Goal: Task Accomplishment & Management: Use online tool/utility

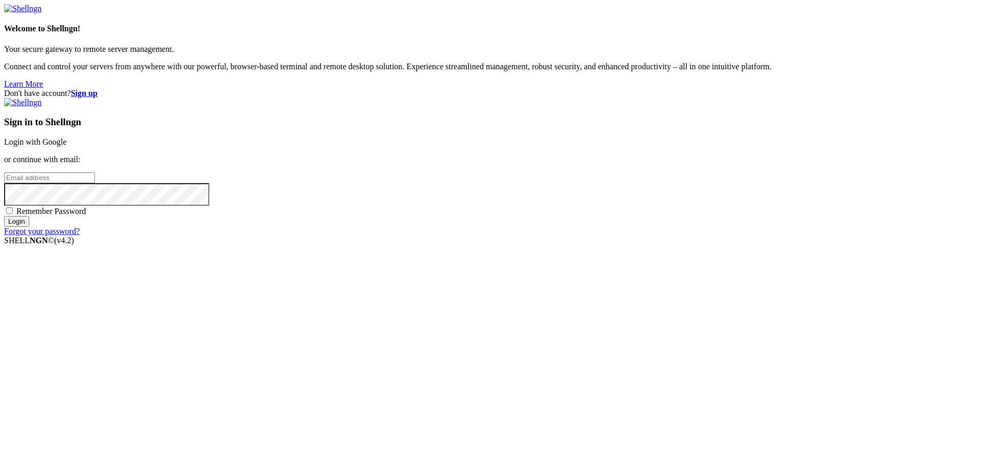
click at [67, 146] on link "Login with Google" at bounding box center [35, 142] width 63 height 9
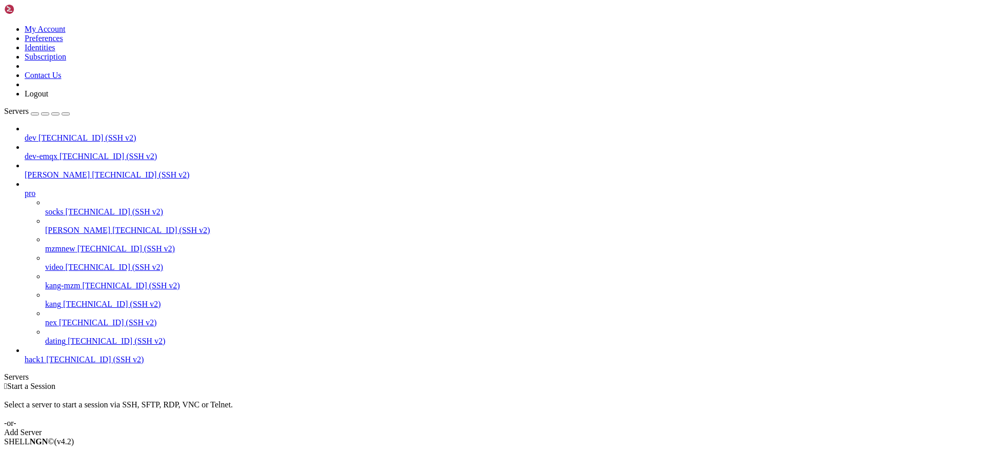
click at [271, 382] on div " Start a Session Select a server to start a session via SSH, SFTP, RDP, VNC or…" at bounding box center [492, 409] width 977 height 55
click at [118, 180] on div at bounding box center [503, 184] width 957 height 9
click at [92, 170] on span "[TECHNICAL_ID] (SSH v2)" at bounding box center [141, 174] width 98 height 9
click at [25, 189] on icon at bounding box center [25, 189] width 0 height 0
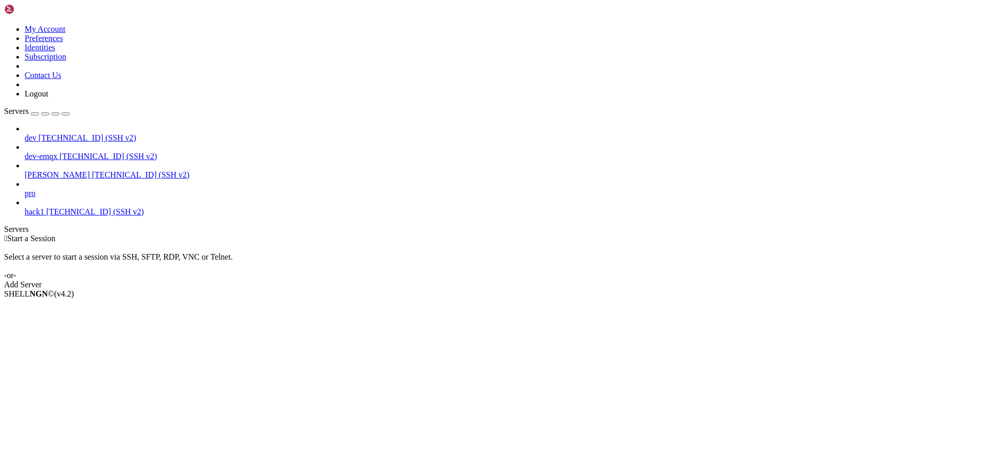
click at [35, 114] on div "button" at bounding box center [35, 114] width 0 height 0
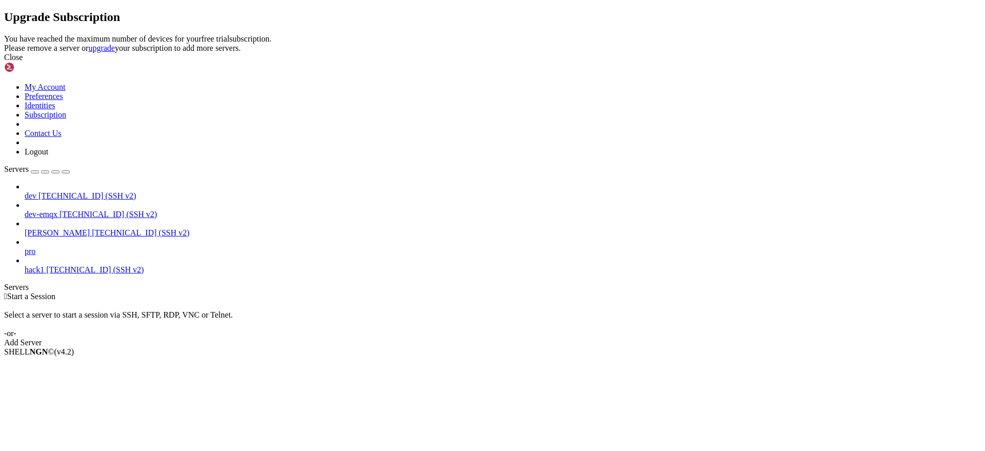
click at [4, 34] on icon at bounding box center [4, 34] width 0 height 0
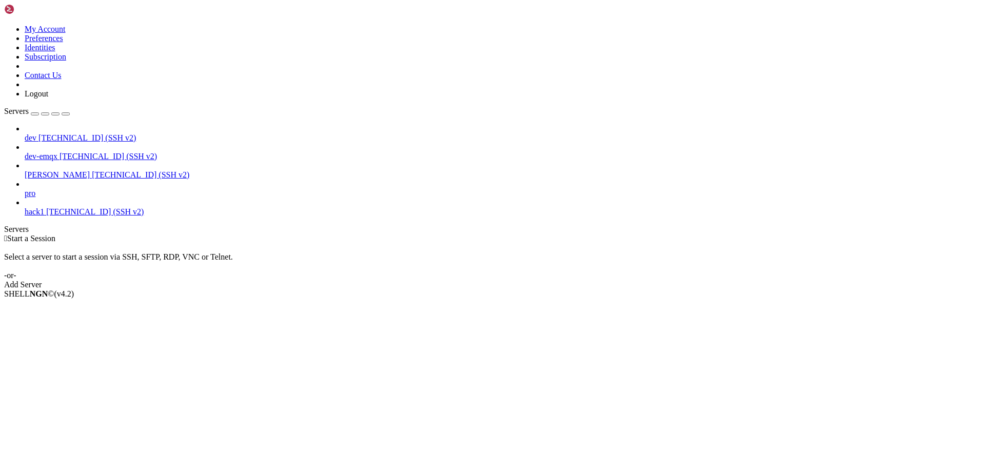
click at [74, 207] on span "[TECHNICAL_ID] (SSH v2)" at bounding box center [95, 211] width 98 height 9
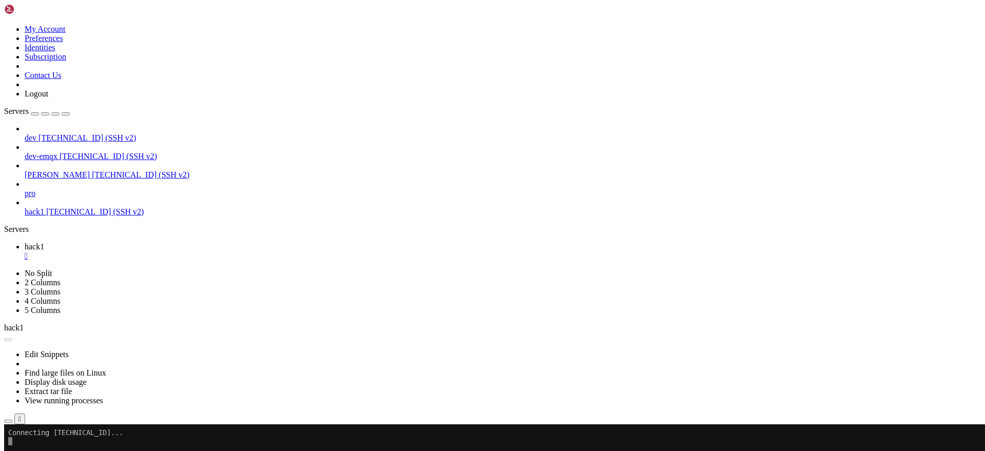
click at [35, 114] on div "button" at bounding box center [35, 114] width 0 height 0
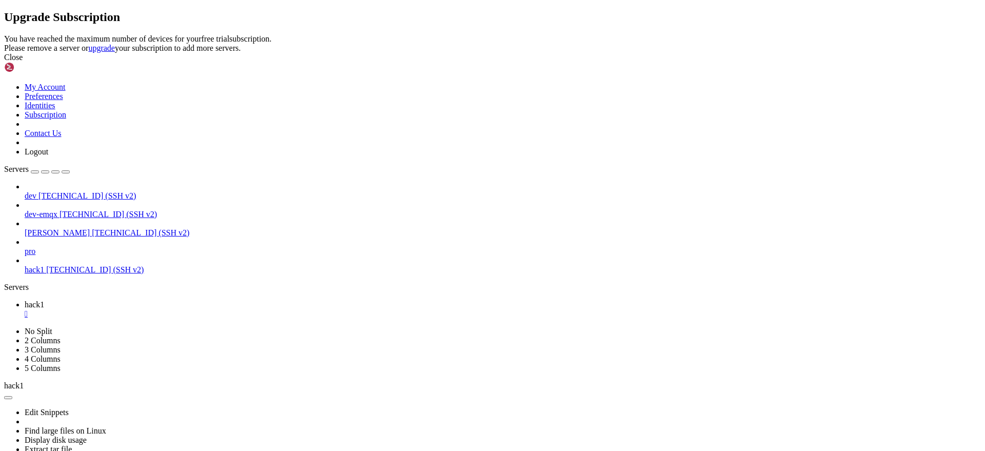
drag, startPoint x: 620, startPoint y: 257, endPoint x: 456, endPoint y: 213, distance: 169.4
click at [620, 62] on div "Close" at bounding box center [492, 57] width 977 height 9
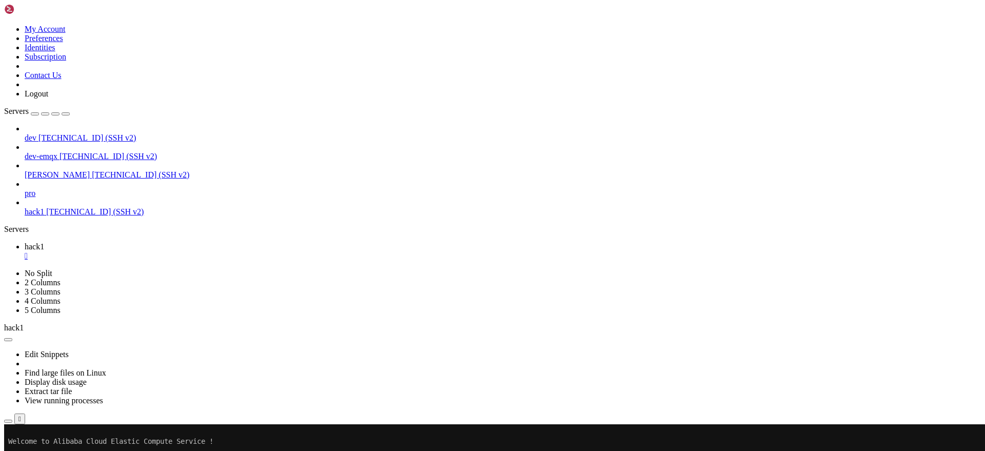
click at [35, 114] on div "button" at bounding box center [35, 114] width 0 height 0
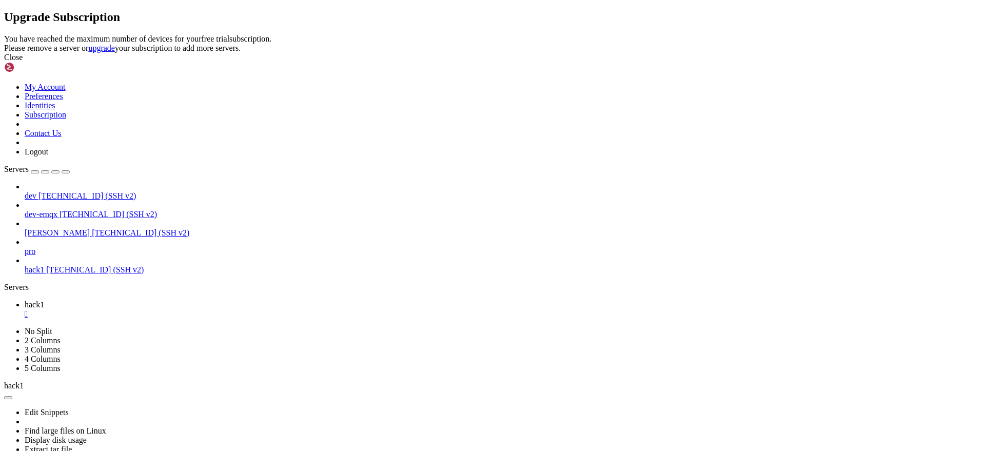
drag, startPoint x: 501, startPoint y: 221, endPoint x: 586, endPoint y: 227, distance: 84.9
click at [586, 53] on div "You have reached the maximum number of devices for your free trial subscription…" at bounding box center [492, 43] width 977 height 18
click at [524, 53] on div "You have reached the maximum number of devices for your free trial subscription…" at bounding box center [492, 43] width 977 height 18
click at [115, 52] on link "upgrade" at bounding box center [101, 48] width 27 height 9
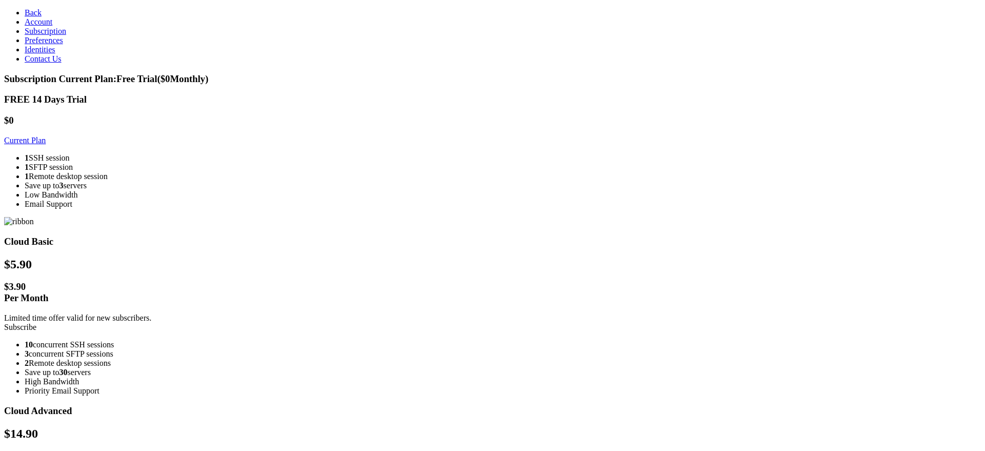
click at [36, 323] on link "Subscribe" at bounding box center [20, 327] width 32 height 9
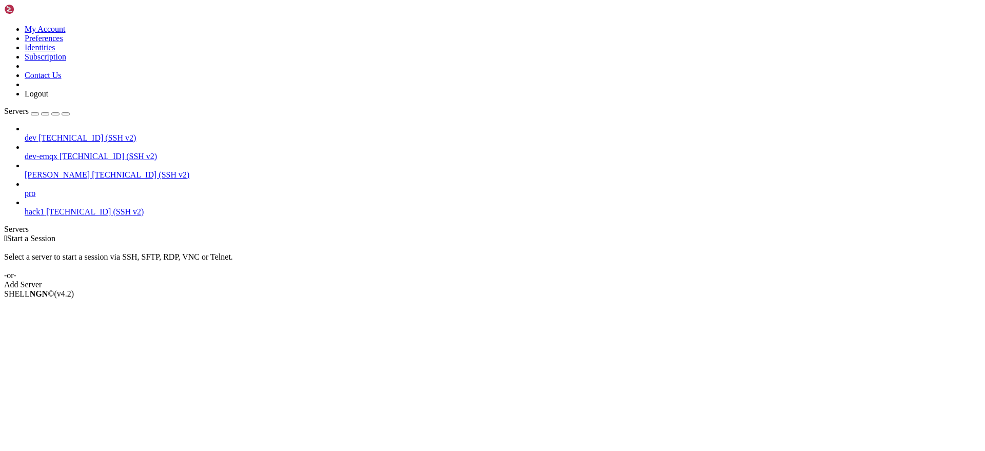
click at [259, 234] on div " Start a Session Select a server to start a session via SSH, SFTP, RDP, VNC or…" at bounding box center [492, 261] width 977 height 55
click at [69, 207] on span "[TECHNICAL_ID] (SSH v2)" at bounding box center [95, 211] width 98 height 9
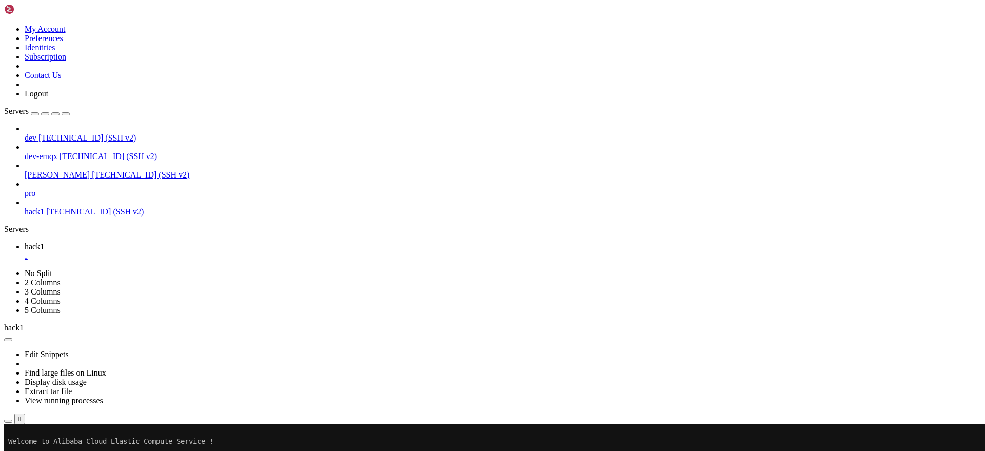
click at [44, 207] on span "hack1" at bounding box center [35, 211] width 20 height 9
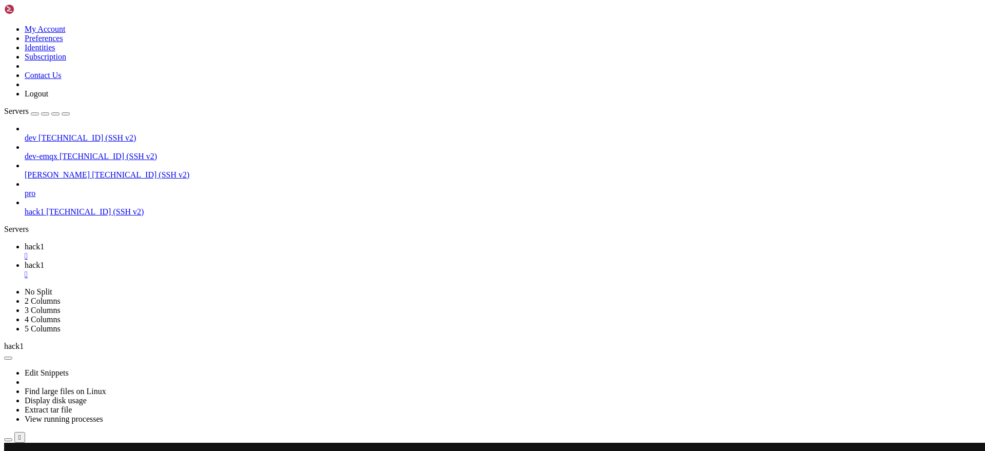
scroll to position [0, 0]
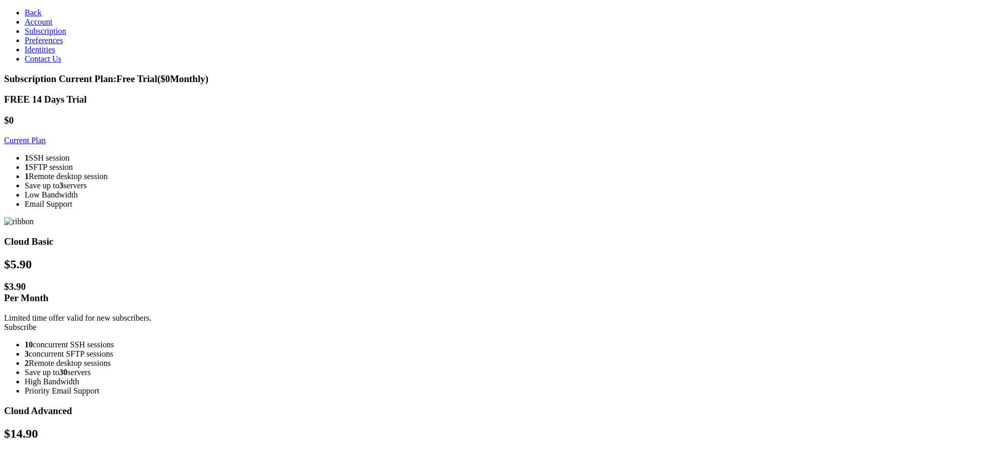
click at [36, 323] on link "Subscribe" at bounding box center [20, 327] width 32 height 9
click at [159, 74] on section "Subscription Current Plan: Free Trial ($ 0 Monthly) FREE 14 Days Trial $0 Curre…" at bounding box center [492, 460] width 977 height 774
click at [25, 11] on span "Back" at bounding box center [33, 12] width 17 height 9
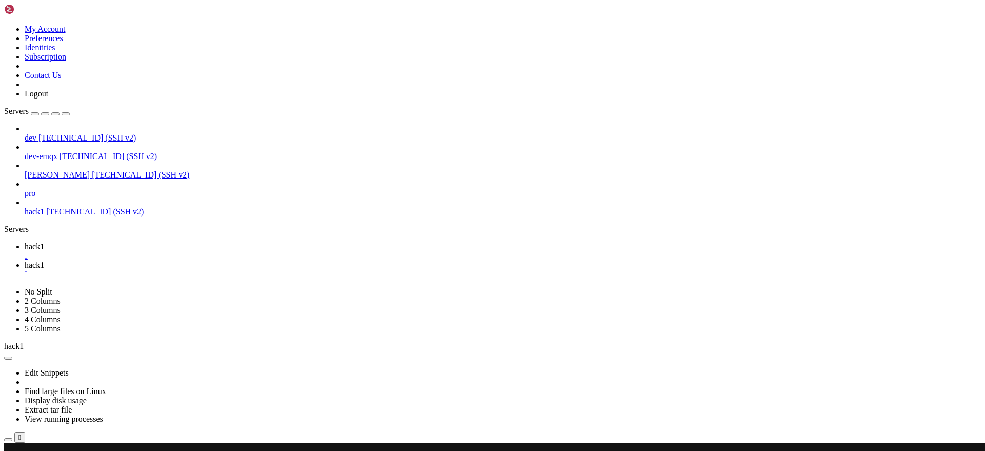
click at [25, 242] on icon at bounding box center [25, 246] width 0 height 9
drag, startPoint x: 509, startPoint y: 810, endPoint x: 564, endPoint y: 808, distance: 56.0
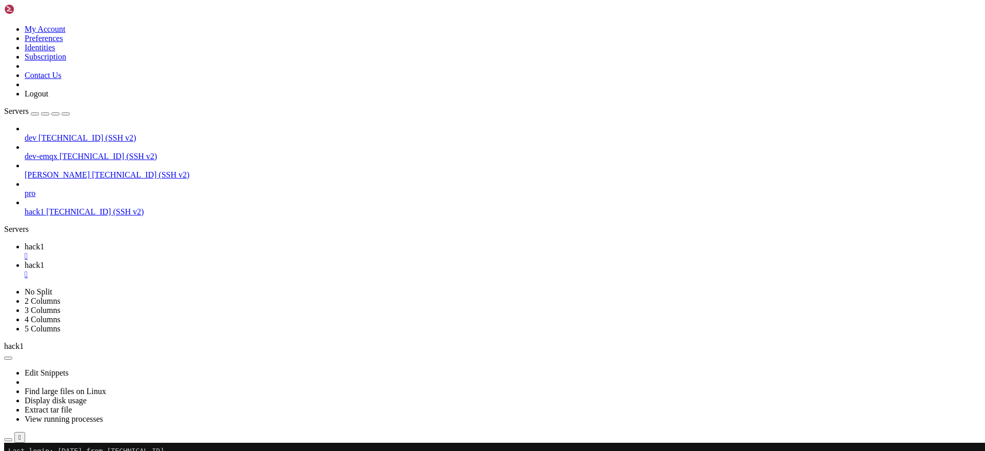
copy x-row "list-windows"
drag, startPoint x: 20, startPoint y: 810, endPoint x: 336, endPoint y: 809, distance: 315.6
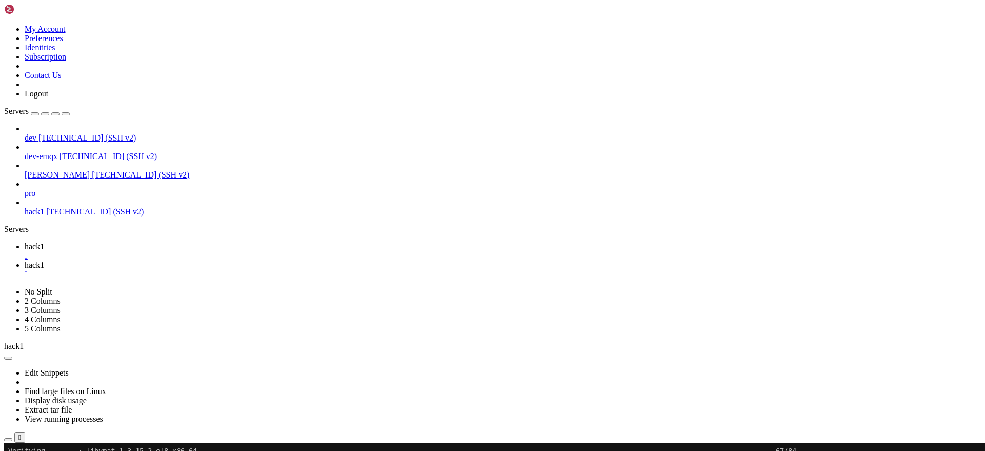
click at [35, 189] on span "pro" at bounding box center [30, 193] width 11 height 9
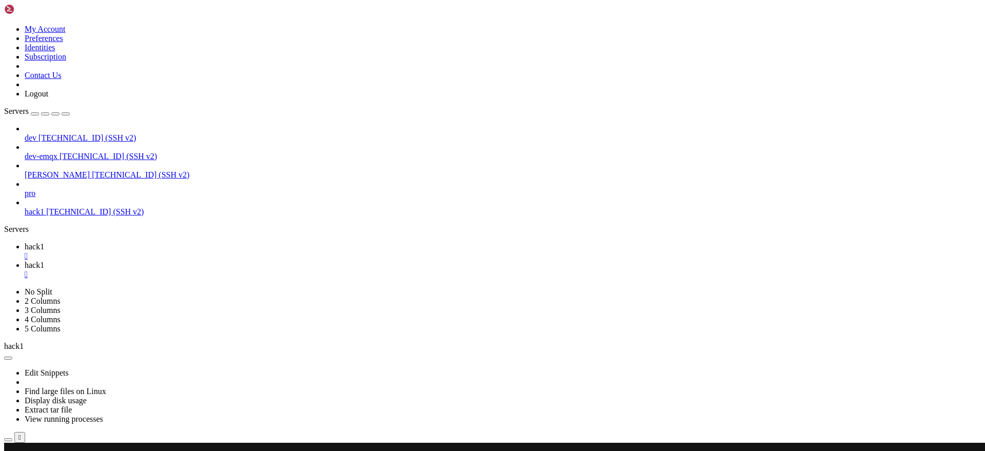
click at [35, 189] on span "pro" at bounding box center [30, 193] width 11 height 9
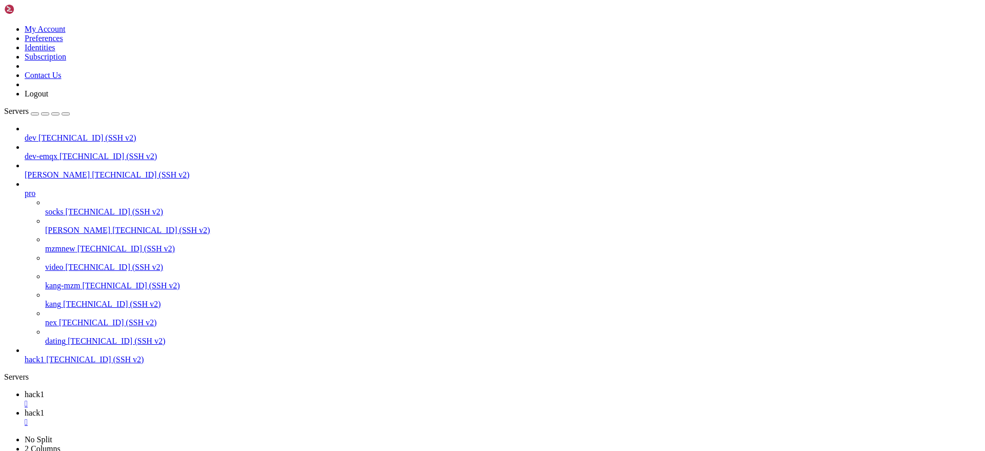
click at [76, 327] on span "[TECHNICAL_ID] (SSH v2)" at bounding box center [108, 322] width 98 height 9
click at [70, 327] on span "[TECHNICAL_ID] (SSH v2)" at bounding box center [108, 322] width 98 height 9
click at [226, 418] on div "" at bounding box center [503, 422] width 957 height 9
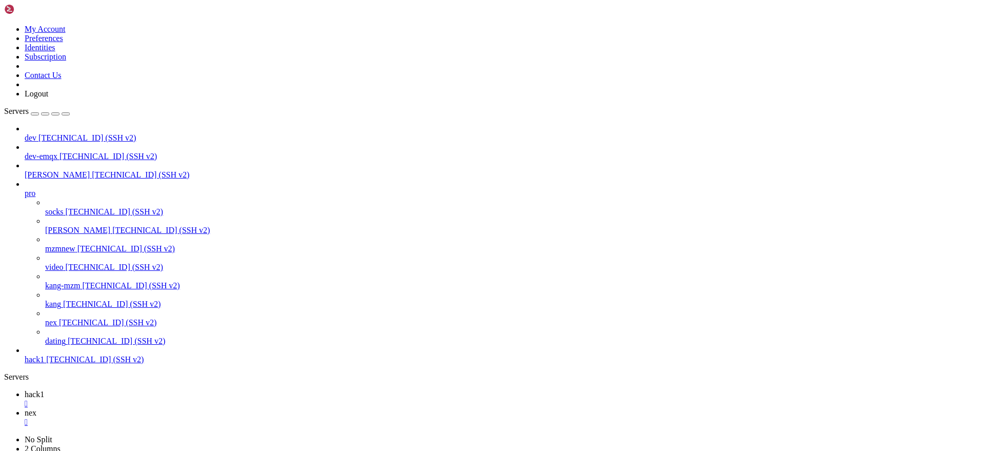
click at [171, 399] on div "" at bounding box center [503, 403] width 957 height 9
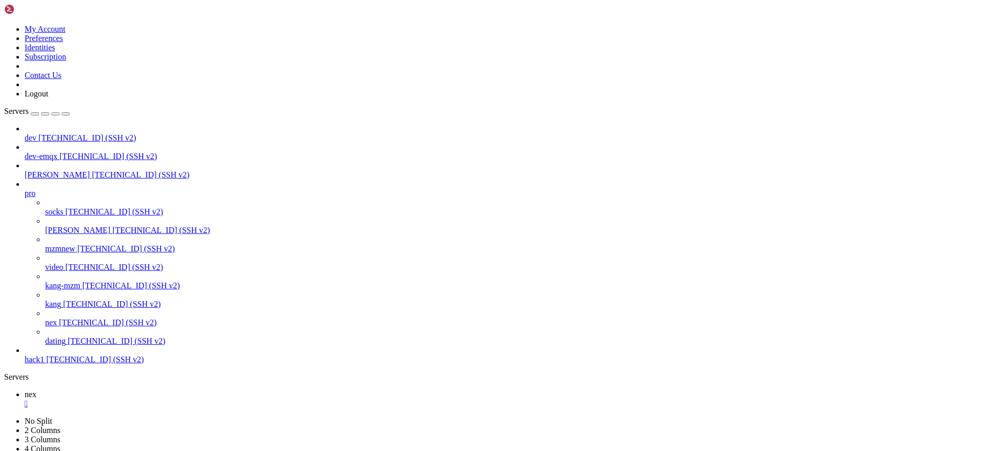
scroll to position [452, 0]
drag, startPoint x: 533, startPoint y: 939, endPoint x: 13, endPoint y: 760, distance: 549.2
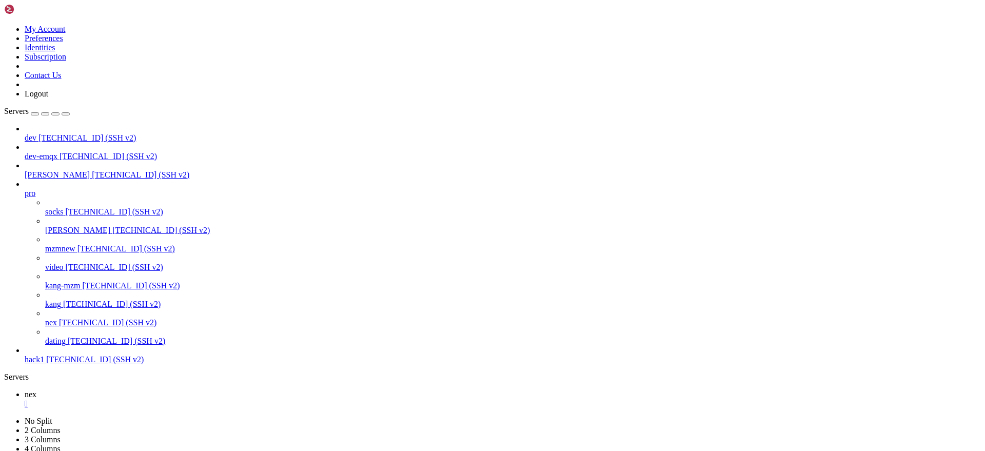
copy div "=> ERROR [2/4] RUN apk add --no-cache ffmpeg aria2 11.3s ------ > [2/4] RUN apk…"
